Goal: Task Accomplishment & Management: Use online tool/utility

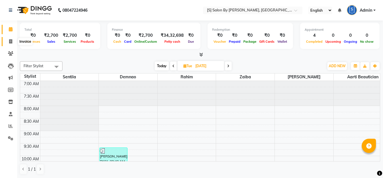
click at [10, 43] on span at bounding box center [11, 41] width 10 height 7
select select "service"
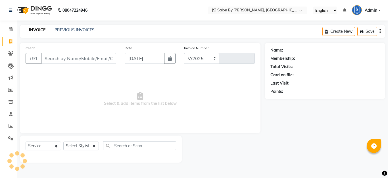
select select "45"
type input "1286"
click at [77, 148] on select "Select Stylist Aarti Beautician Demnao Pranoti Rahim Sentila Zaiba" at bounding box center [81, 145] width 36 height 9
select select "4280"
click at [63, 141] on select "Select Stylist Aarti Beautician Demnao Pranoti Rahim Sentila Zaiba" at bounding box center [81, 145] width 36 height 9
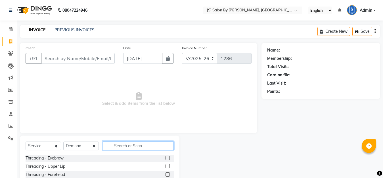
drag, startPoint x: 135, startPoint y: 144, endPoint x: 132, endPoint y: 139, distance: 5.3
click at [134, 144] on input "text" at bounding box center [138, 145] width 71 height 9
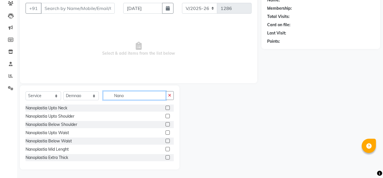
type input "Nano"
click at [166, 123] on label at bounding box center [168, 124] width 4 height 4
click at [166, 123] on input "checkbox" at bounding box center [168, 124] width 4 height 4
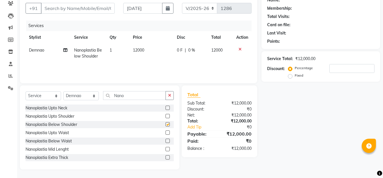
checkbox input "false"
drag, startPoint x: 130, startPoint y: 97, endPoint x: 92, endPoint y: 89, distance: 38.8
click at [93, 89] on div "Select Service Product Membership Package Voucher Prepaid Gift Card Select Styl…" at bounding box center [100, 127] width 160 height 84
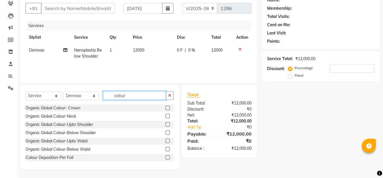
type input "colour"
click at [166, 132] on label at bounding box center [168, 132] width 4 height 4
click at [166, 132] on input "checkbox" at bounding box center [168, 133] width 4 height 4
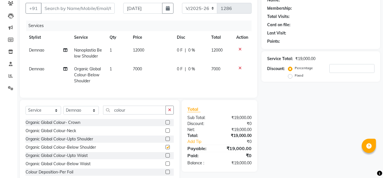
checkbox input "false"
drag, startPoint x: 134, startPoint y: 116, endPoint x: 96, endPoint y: 113, distance: 38.2
click at [96, 113] on div "Select Service Product Membership Package Voucher Prepaid Gift Card Select Styl…" at bounding box center [100, 111] width 148 height 13
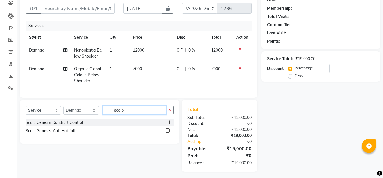
type input "scalp"
click at [168, 132] on label at bounding box center [168, 130] width 4 height 4
click at [168, 132] on input "checkbox" at bounding box center [168, 131] width 4 height 4
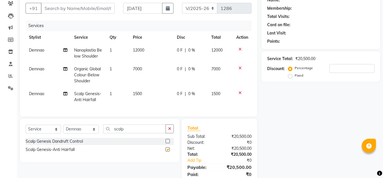
checkbox input "false"
drag, startPoint x: 138, startPoint y: 133, endPoint x: 97, endPoint y: 124, distance: 42.2
click at [100, 126] on div "Select Service Product Membership Package Voucher Prepaid Gift Card Select Styl…" at bounding box center [100, 139] width 160 height 43
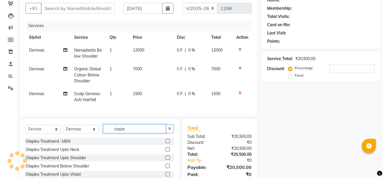
type input "olaple"
click at [166, 168] on label at bounding box center [168, 165] width 4 height 4
click at [166, 168] on input "checkbox" at bounding box center [168, 166] width 4 height 4
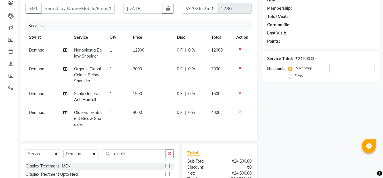
checkbox input "false"
drag, startPoint x: 112, startPoint y: 156, endPoint x: 84, endPoint y: 153, distance: 28.3
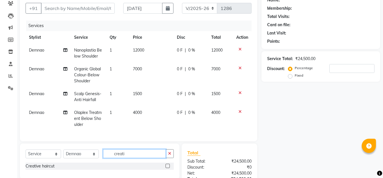
type input "creati"
click at [167, 168] on label at bounding box center [168, 165] width 4 height 4
click at [167, 168] on input "checkbox" at bounding box center [168, 166] width 4 height 4
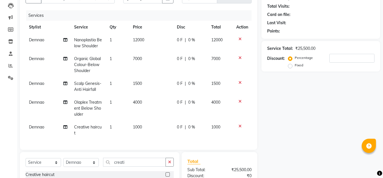
scroll to position [78, 0]
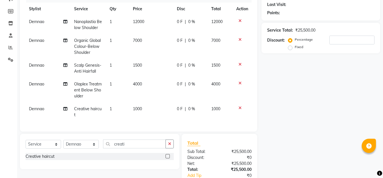
click at [168, 158] on label at bounding box center [168, 156] width 4 height 4
click at [168, 158] on input "checkbox" at bounding box center [168, 156] width 4 height 4
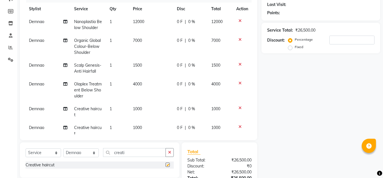
checkbox input "false"
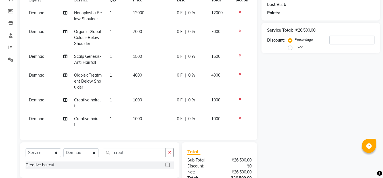
scroll to position [11, 0]
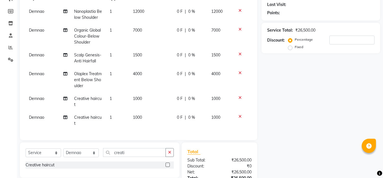
click at [188, 12] on span "0 %" at bounding box center [191, 12] width 7 height 6
select select "4280"
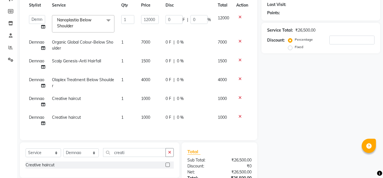
scroll to position [9, 0]
drag, startPoint x: 195, startPoint y: 16, endPoint x: 180, endPoint y: 14, distance: 14.8
click at [182, 15] on div "0 F | 0 %" at bounding box center [188, 19] width 45 height 9
type input "20"
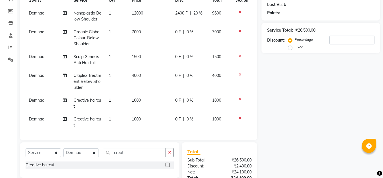
click at [177, 37] on td "0 F | 0 %" at bounding box center [190, 38] width 37 height 25
select select "4280"
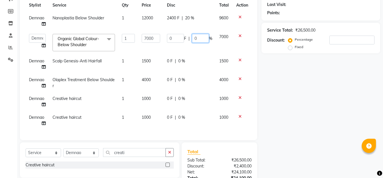
drag, startPoint x: 194, startPoint y: 33, endPoint x: 183, endPoint y: 29, distance: 11.7
click at [183, 34] on div "0 F | 0 %" at bounding box center [189, 38] width 45 height 9
type input "20"
click at [157, 21] on td "12000" at bounding box center [150, 21] width 25 height 19
select select "4280"
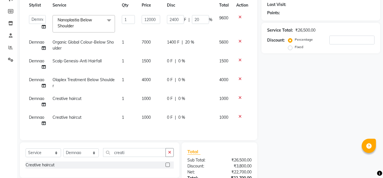
click at [178, 58] on span "0 %" at bounding box center [181, 61] width 7 height 6
select select "4280"
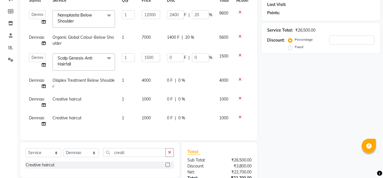
click at [180, 81] on span "0 %" at bounding box center [181, 80] width 7 height 6
select select "4280"
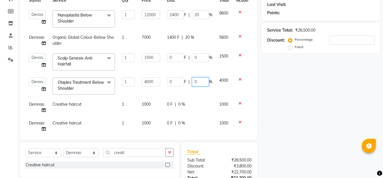
drag, startPoint x: 194, startPoint y: 82, endPoint x: 168, endPoint y: 78, distance: 26.7
click at [178, 77] on div "0 F | 0 %" at bounding box center [189, 81] width 45 height 9
type input "15"
click at [153, 67] on td "1500" at bounding box center [150, 62] width 25 height 24
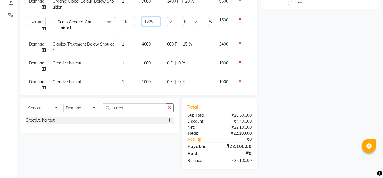
scroll to position [0, 0]
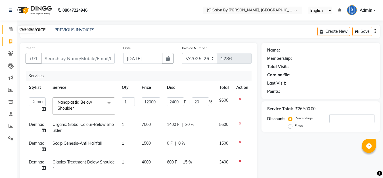
click at [10, 28] on icon at bounding box center [11, 29] width 4 height 4
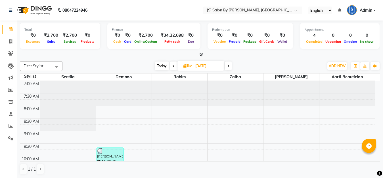
click at [130, 53] on div at bounding box center [200, 55] width 360 height 6
click at [12, 54] on icon at bounding box center [10, 53] width 5 height 4
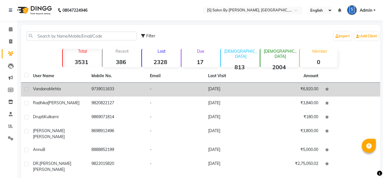
click at [60, 89] on span "Mehta" at bounding box center [55, 88] width 12 height 5
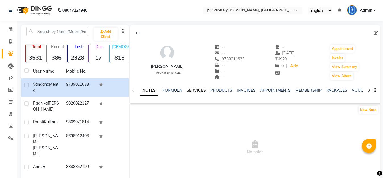
click at [193, 89] on link "SERVICES" at bounding box center [196, 89] width 19 height 5
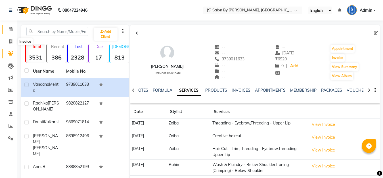
click at [11, 28] on icon at bounding box center [11, 29] width 4 height 4
